Goal: Find specific page/section: Find specific page/section

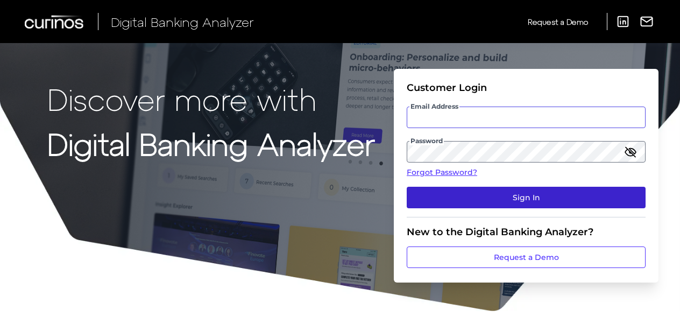
type input "[EMAIL_ADDRESS][PERSON_NAME][DOMAIN_NAME]"
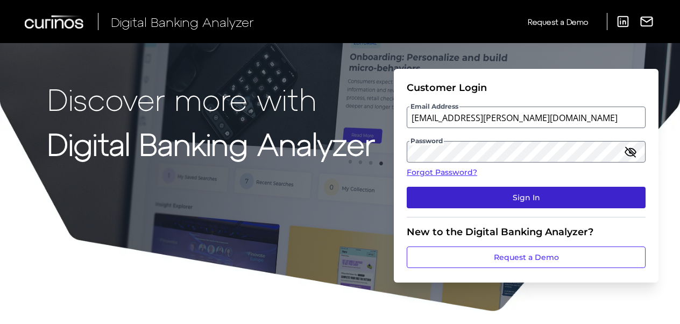
click at [479, 200] on button "Sign In" at bounding box center [526, 198] width 239 height 22
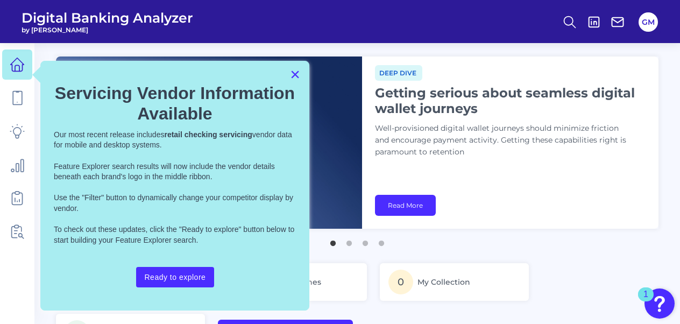
click at [296, 73] on button "×" at bounding box center [295, 74] width 10 height 17
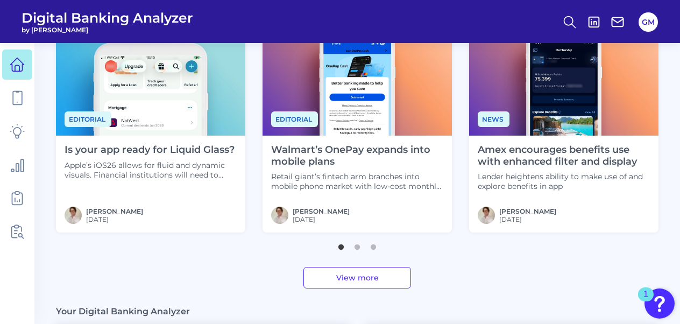
scroll to position [430, 0]
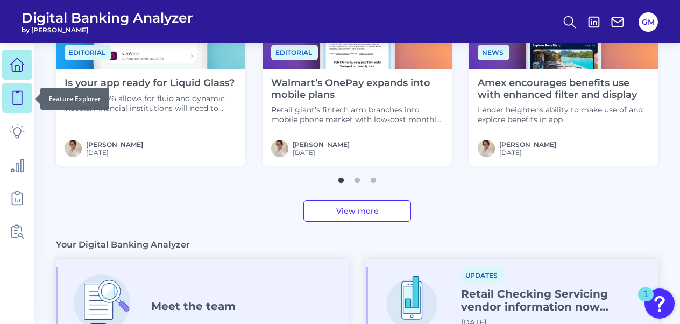
click at [19, 98] on icon at bounding box center [17, 97] width 15 height 15
